Goal: Task Accomplishment & Management: Manage account settings

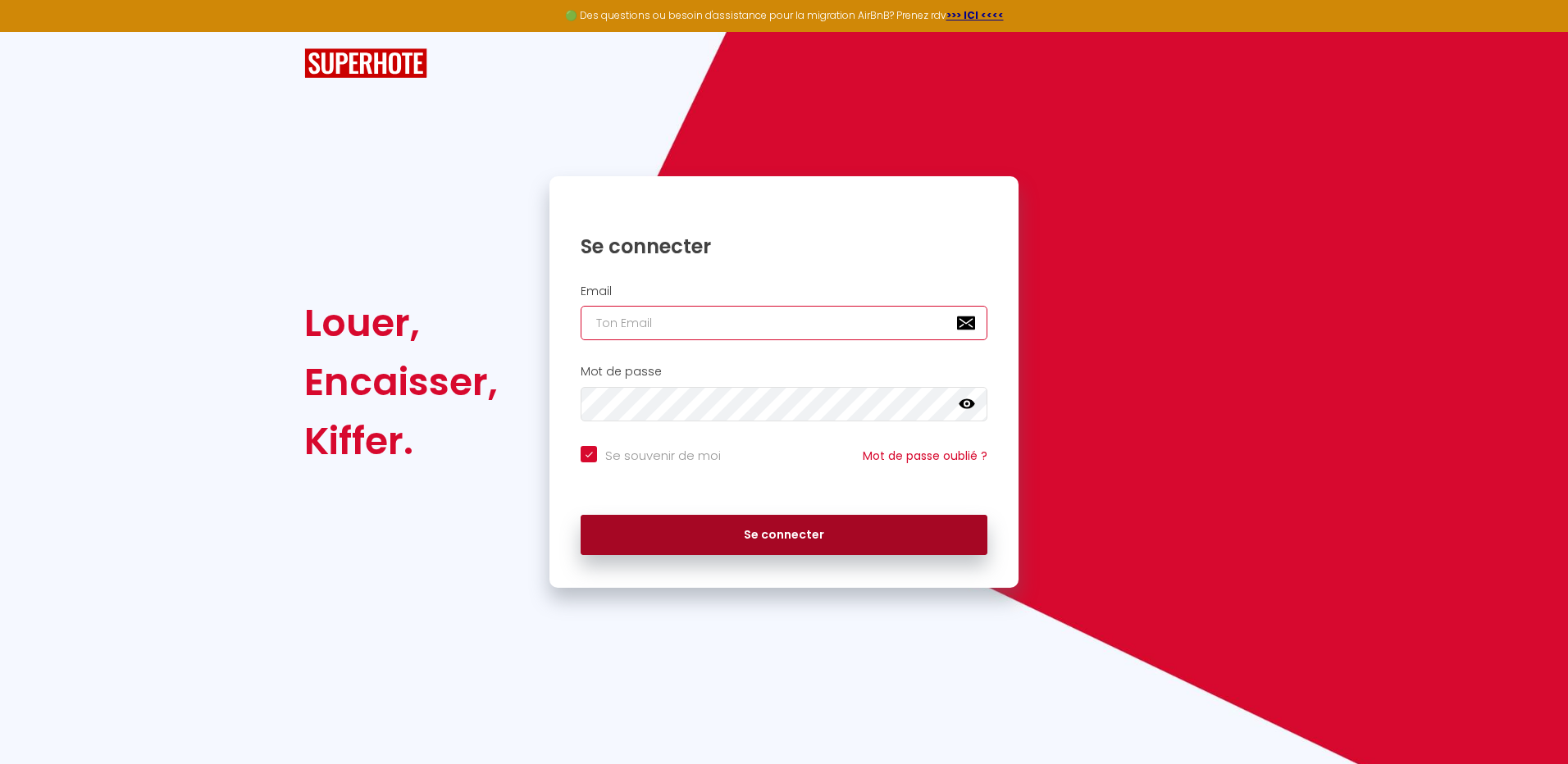
type input "[EMAIL_ADDRESS][DOMAIN_NAME]"
click at [803, 531] on button "Se connecter" at bounding box center [783, 534] width 407 height 41
checkbox input "true"
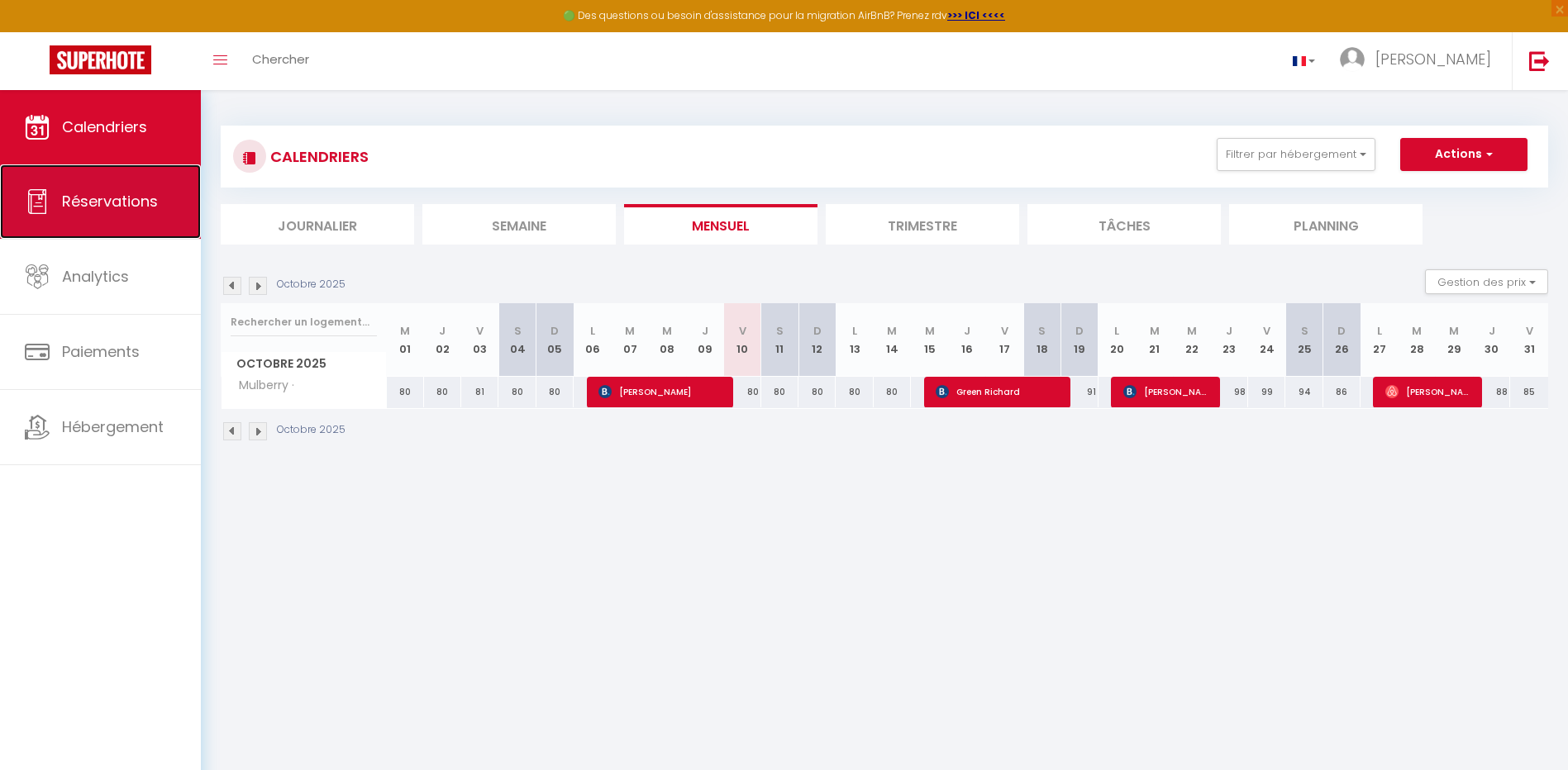
click at [111, 208] on span "Réservations" at bounding box center [109, 201] width 96 height 21
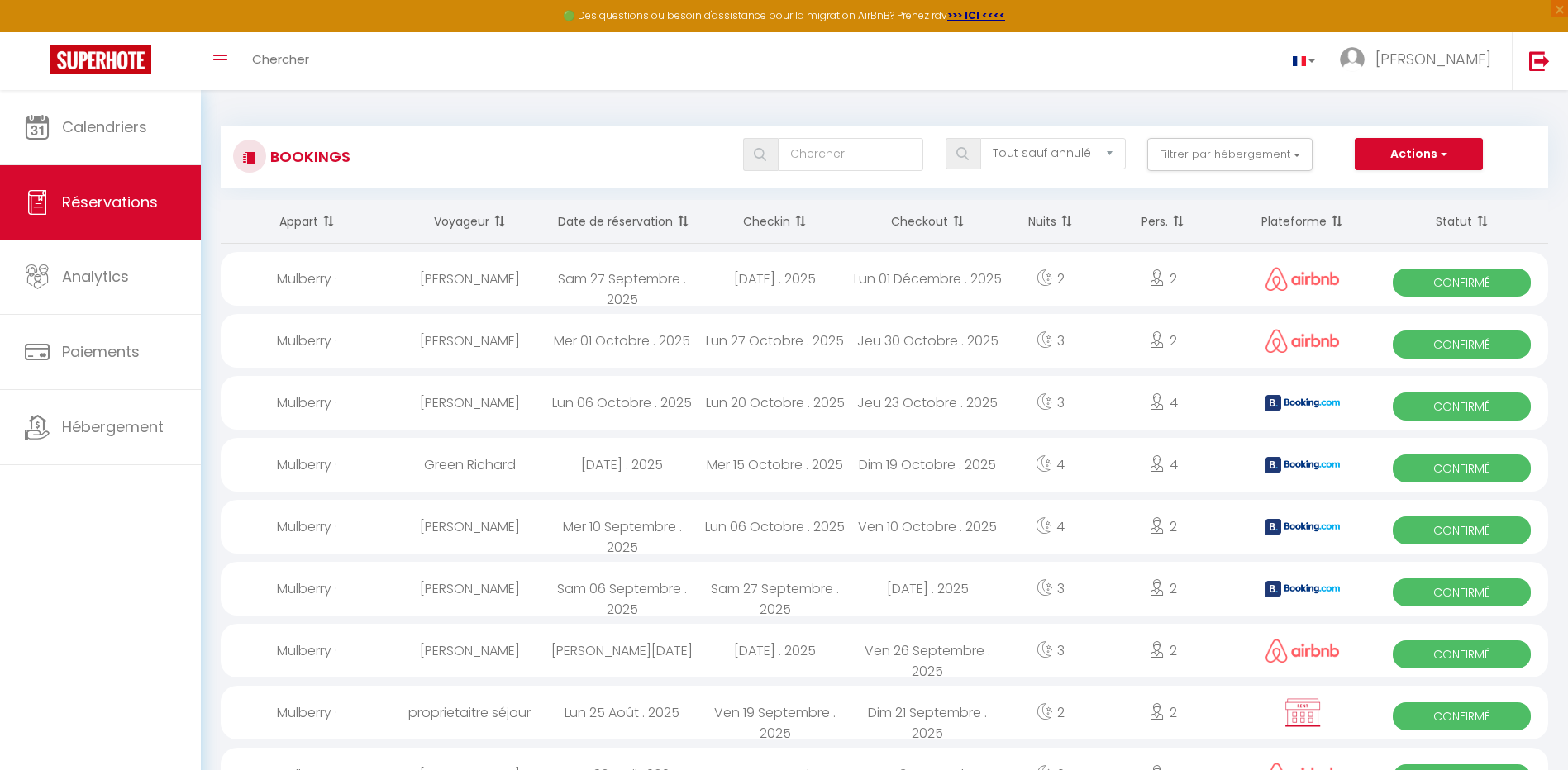
click at [635, 225] on th "Date de réservation" at bounding box center [622, 221] width 153 height 43
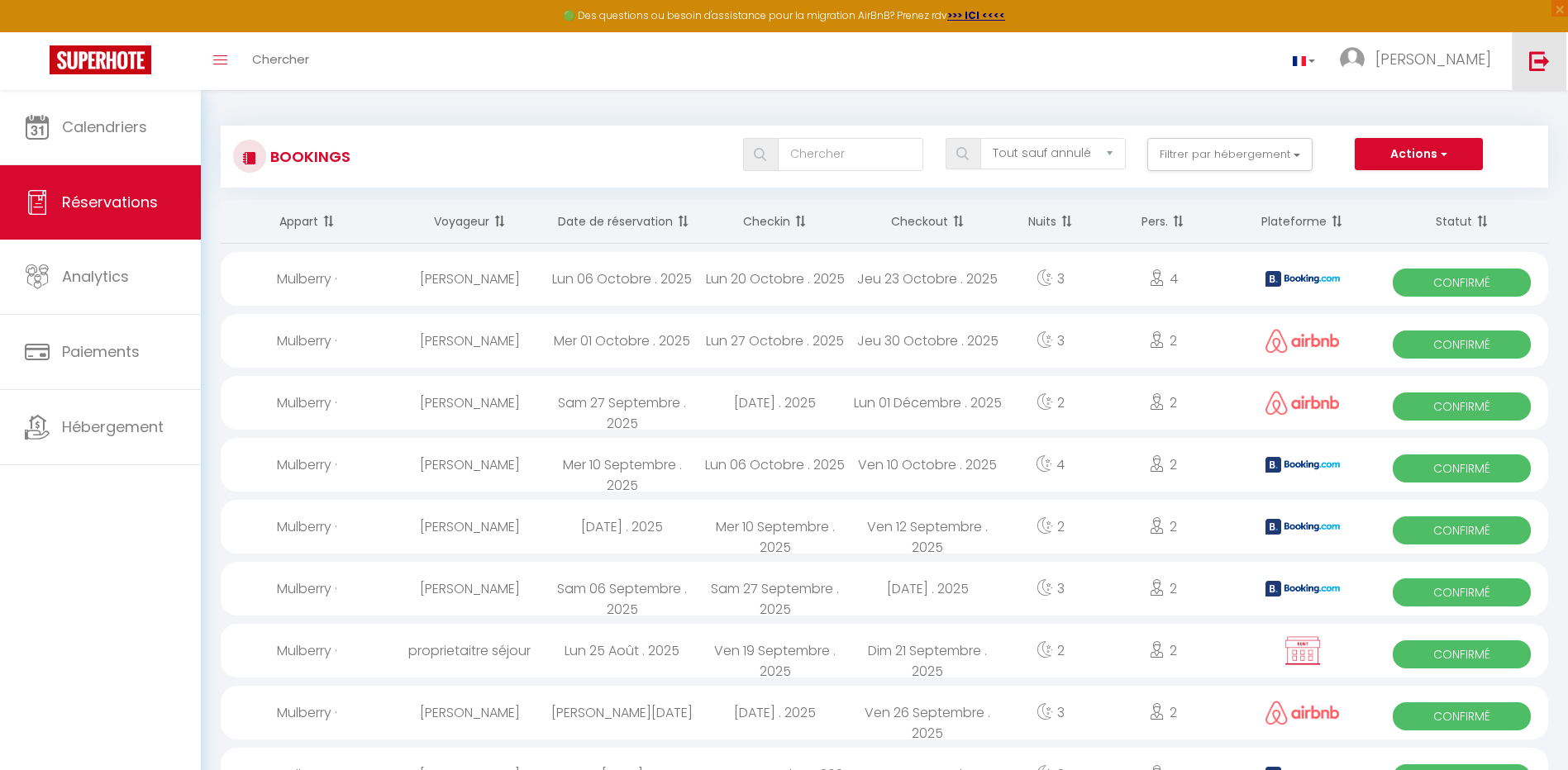
click at [1528, 53] on link at bounding box center [1539, 61] width 54 height 58
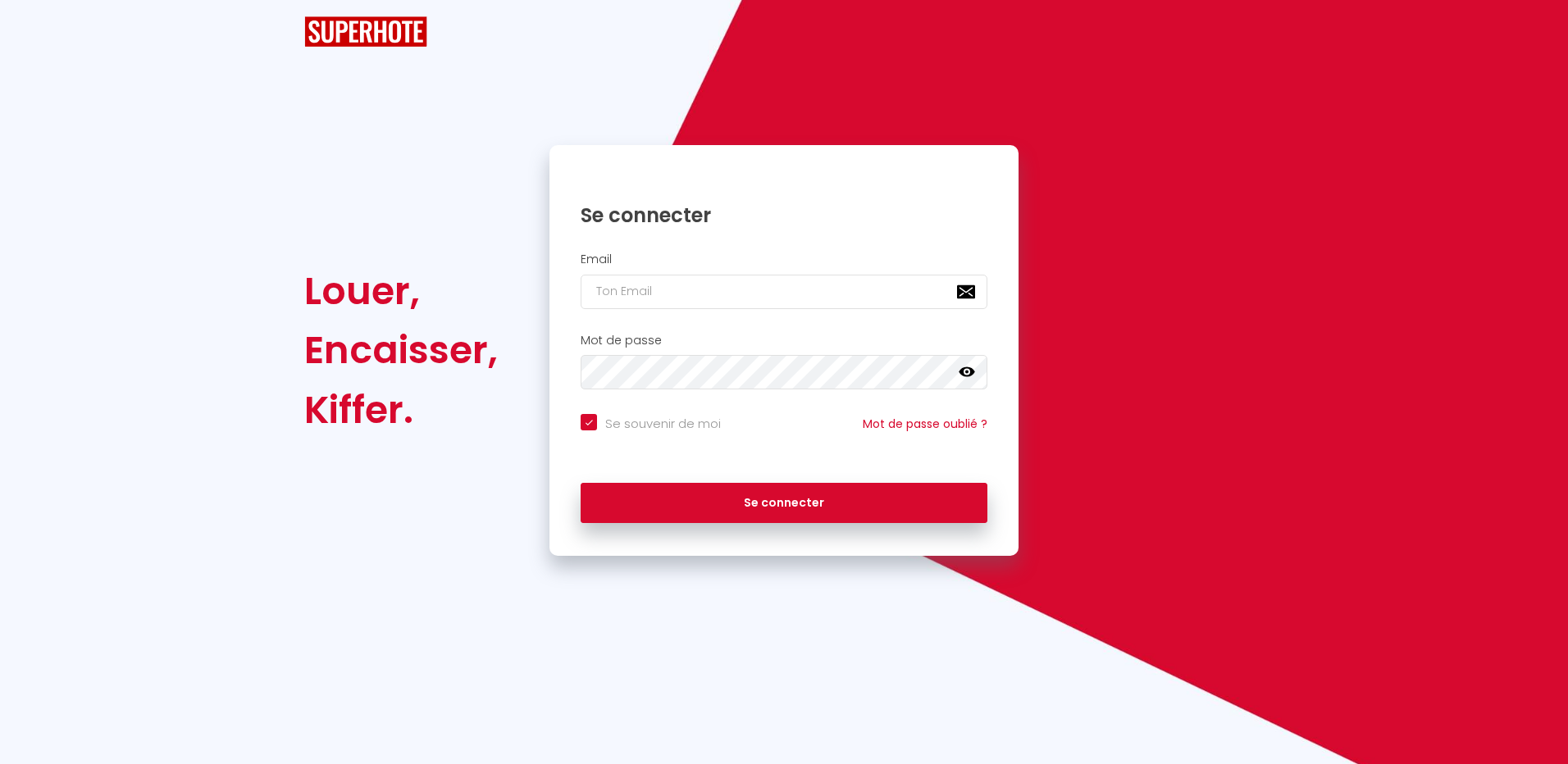
checkbox input "true"
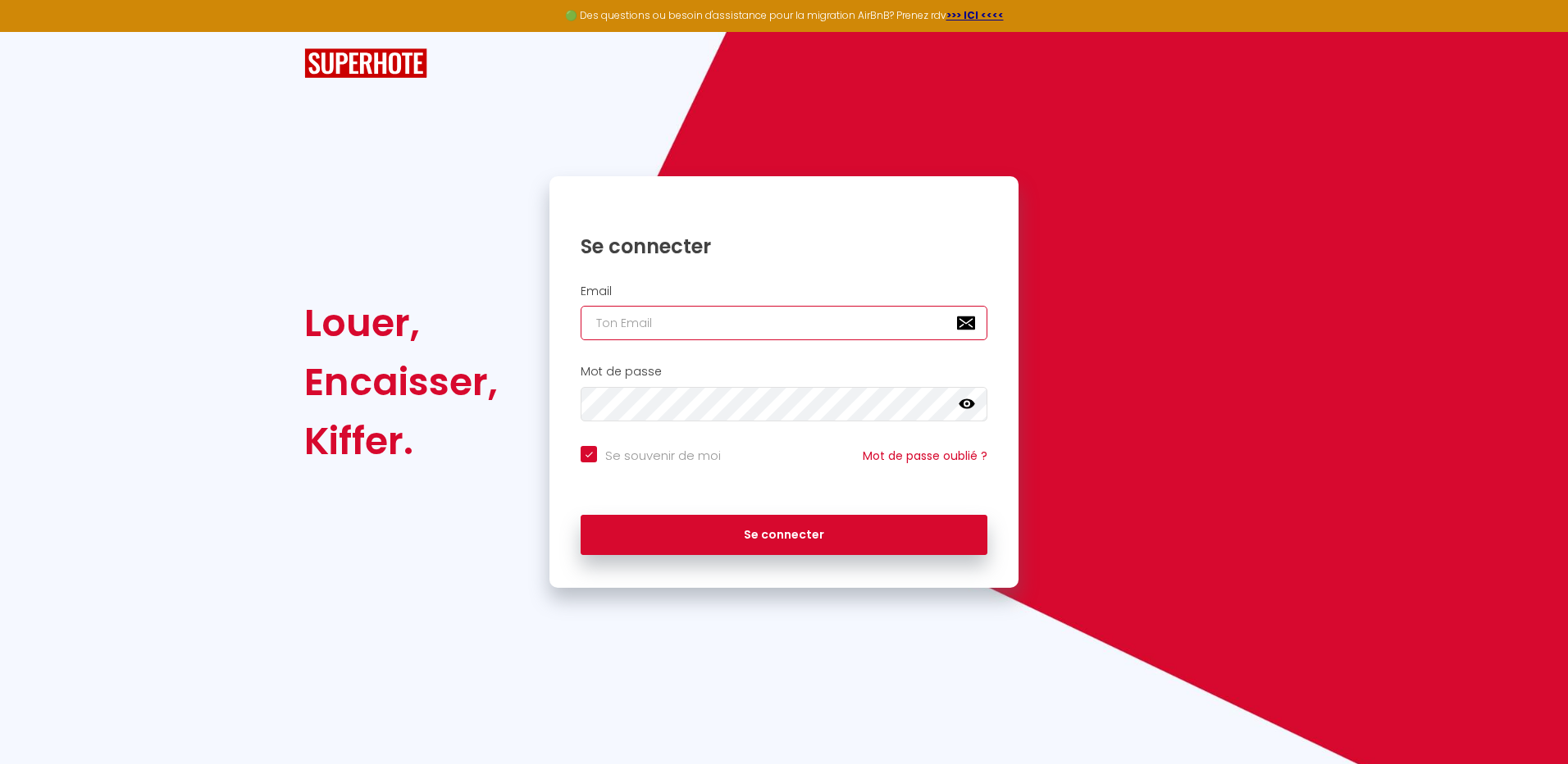
type input "[EMAIL_ADDRESS][DOMAIN_NAME]"
checkbox input "true"
